Goal: Information Seeking & Learning: Learn about a topic

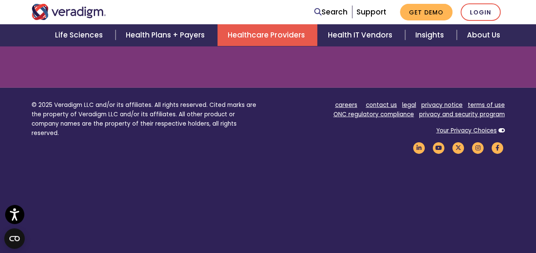
scroll to position [1240, 0]
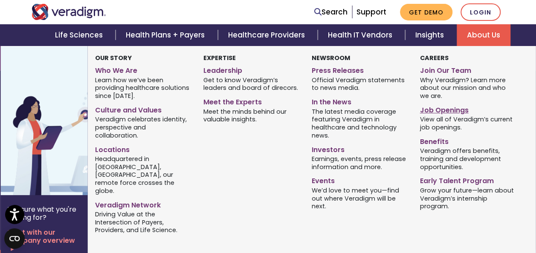
click at [450, 111] on link "Job Openings" at bounding box center [468, 109] width 96 height 12
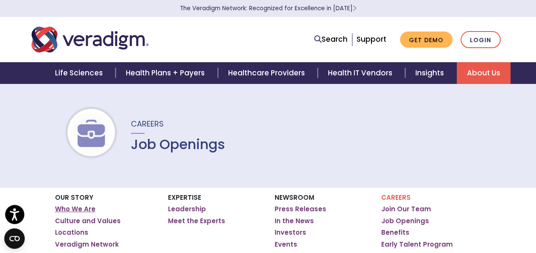
click at [83, 207] on link "Who We Are" at bounding box center [75, 209] width 41 height 9
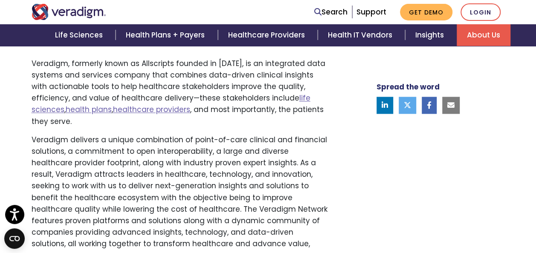
scroll to position [563, 0]
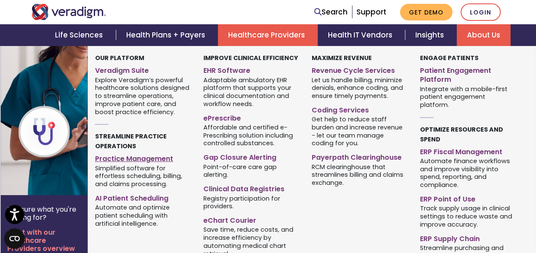
click at [139, 162] on link "Practice Management" at bounding box center [143, 157] width 96 height 12
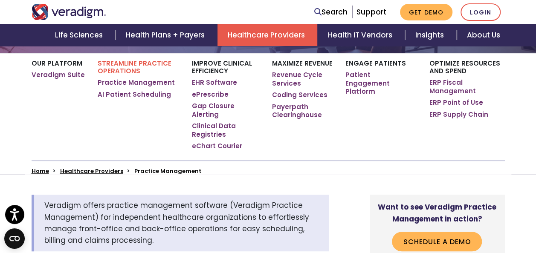
scroll to position [137, 0]
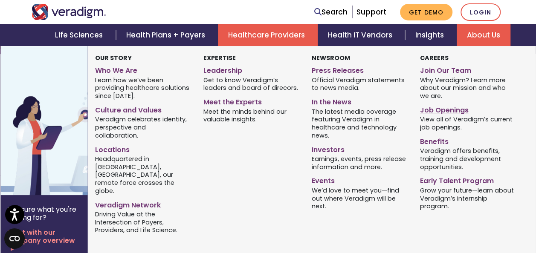
click at [451, 112] on link "Job Openings" at bounding box center [468, 109] width 96 height 12
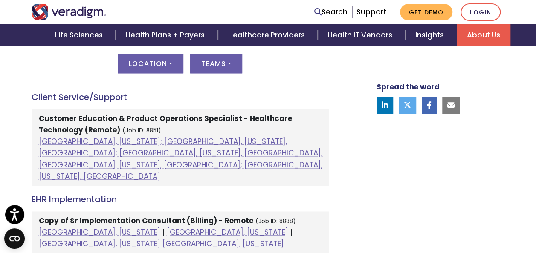
scroll to position [512, 0]
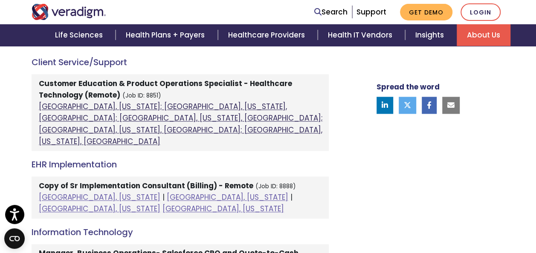
click at [61, 105] on link "[GEOGRAPHIC_DATA], [US_STATE]; [GEOGRAPHIC_DATA], [US_STATE], [GEOGRAPHIC_DATA]…" at bounding box center [181, 124] width 284 height 45
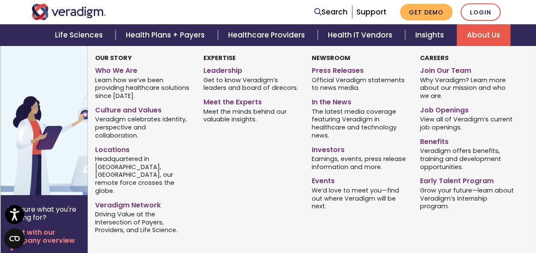
click at [480, 33] on link "About Us" at bounding box center [484, 35] width 54 height 22
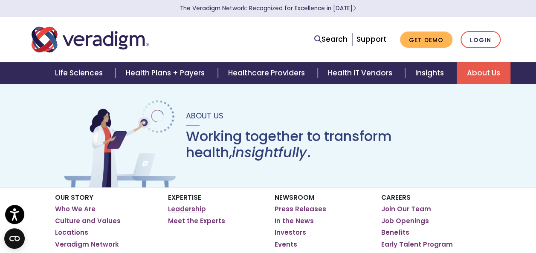
click at [195, 206] on link "Leadership" at bounding box center [187, 209] width 38 height 9
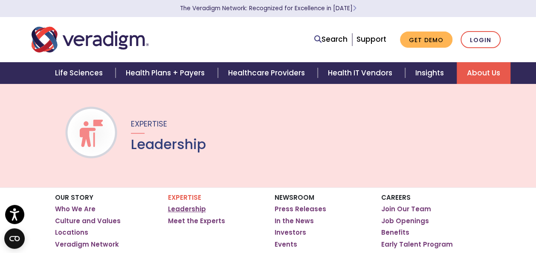
click at [189, 210] on link "Leadership" at bounding box center [187, 209] width 38 height 9
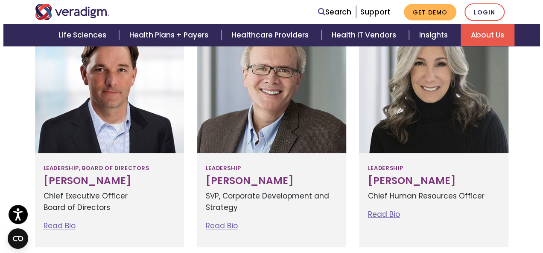
scroll to position [286, 0]
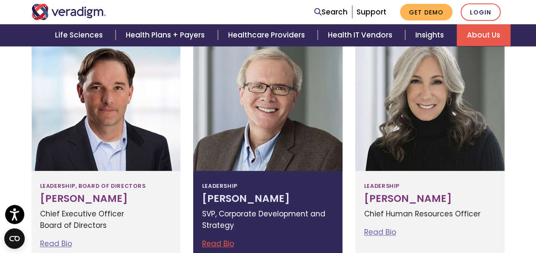
click at [271, 96] on div at bounding box center [267, 107] width 149 height 128
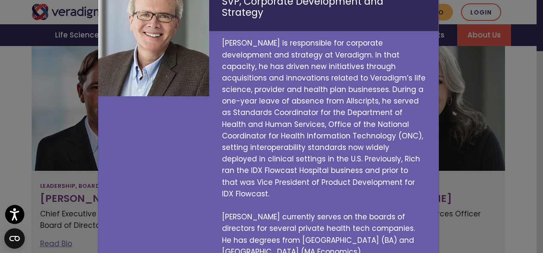
scroll to position [0, 0]
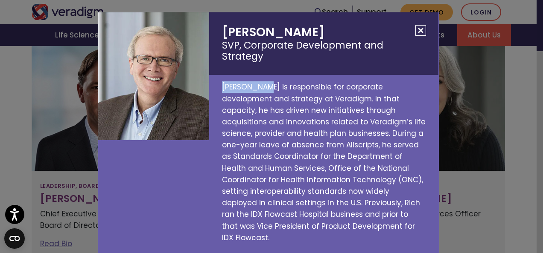
drag, startPoint x: 217, startPoint y: 74, endPoint x: 260, endPoint y: 78, distance: 43.3
click at [260, 78] on p "Rich Elmore is responsible for corporate development and strategy at Veradigm. …" at bounding box center [323, 191] width 229 height 233
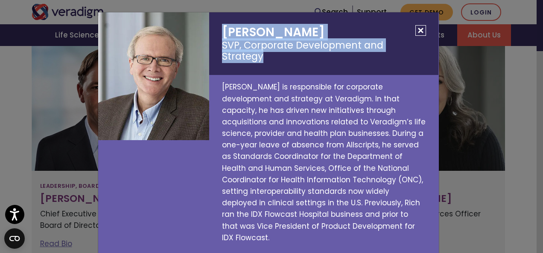
drag, startPoint x: 260, startPoint y: 78, endPoint x: 421, endPoint y: 47, distance: 164.6
click at [423, 47] on h2 "Richard Elmore SVP, Corporate Development and Strategy" at bounding box center [323, 43] width 229 height 63
copy h2 "Richard Elmore SVP, Corporate Development and Strategy"
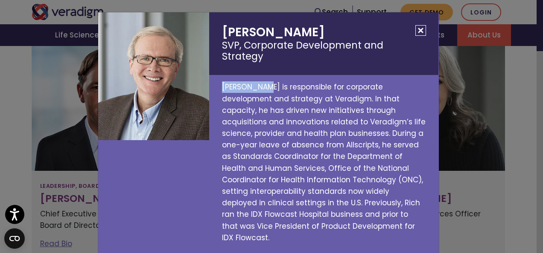
drag, startPoint x: 215, startPoint y: 73, endPoint x: 260, endPoint y: 75, distance: 44.8
click at [260, 75] on p "Rich Elmore is responsible for corporate development and strategy at Veradigm. …" at bounding box center [323, 191] width 229 height 233
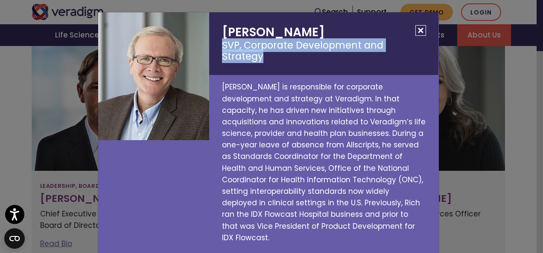
drag, startPoint x: 260, startPoint y: 75, endPoint x: 423, endPoint y: 45, distance: 166.2
click at [423, 45] on h2 "Richard Elmore SVP, Corporate Development and Strategy" at bounding box center [323, 43] width 229 height 63
drag, startPoint x: 423, startPoint y: 45, endPoint x: 366, endPoint y: 43, distance: 57.2
copy small "SVP, Corporate Development and Strategy"
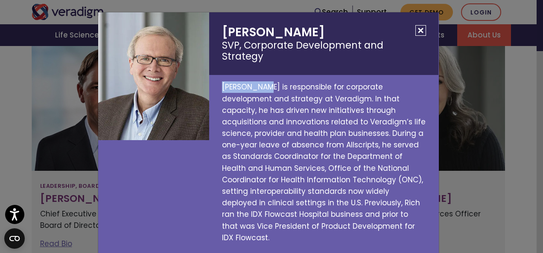
drag, startPoint x: 218, startPoint y: 75, endPoint x: 260, endPoint y: 77, distance: 42.7
click at [260, 77] on p "Rich Elmore is responsible for corporate development and strategy at Veradigm. …" at bounding box center [323, 191] width 229 height 233
drag, startPoint x: 260, startPoint y: 77, endPoint x: 247, endPoint y: 77, distance: 13.2
copy p "Rich Elmore"
click at [418, 33] on button "Close" at bounding box center [420, 30] width 11 height 11
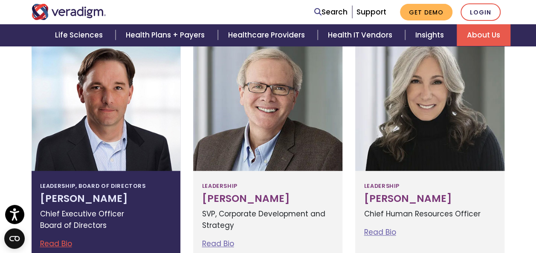
click at [65, 241] on link "Read Bio" at bounding box center [56, 244] width 32 height 10
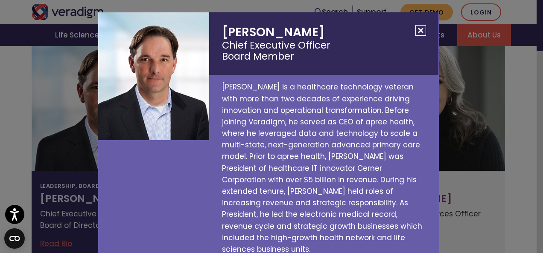
click at [418, 32] on button "Close" at bounding box center [420, 30] width 11 height 11
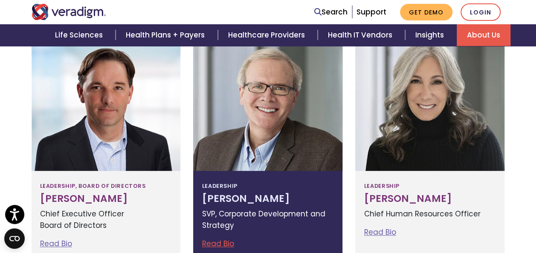
drag, startPoint x: 282, startPoint y: 198, endPoint x: 202, endPoint y: 198, distance: 79.8
click at [202, 198] on h3 "Richard Elmore" at bounding box center [268, 199] width 132 height 12
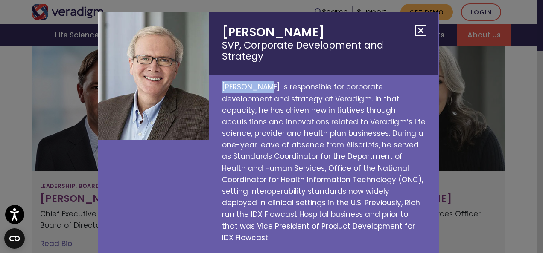
drag, startPoint x: 202, startPoint y: 198, endPoint x: 260, endPoint y: 76, distance: 135.5
click at [260, 76] on p "Rich Elmore is responsible for corporate development and strategy at Veradigm. …" at bounding box center [323, 191] width 229 height 233
drag, startPoint x: 260, startPoint y: 76, endPoint x: 253, endPoint y: 76, distance: 6.8
copy p "Rich Elmore"
click at [415, 32] on button "Close" at bounding box center [420, 30] width 11 height 11
